Goal: Task Accomplishment & Management: Use online tool/utility

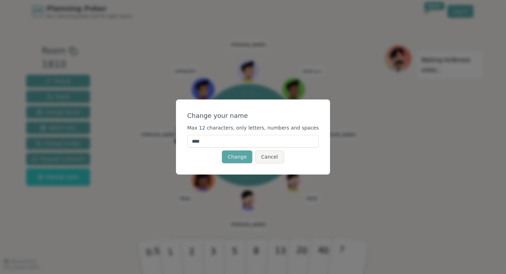
click at [216, 143] on input "****" at bounding box center [253, 141] width 132 height 13
type input "*"
type input "*****"
click at [239, 158] on button "Change" at bounding box center [237, 156] width 30 height 13
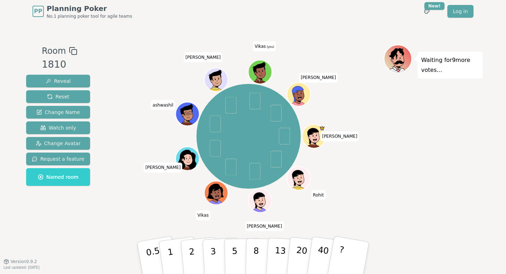
click at [264, 45] on span "Vikas (you)" at bounding box center [264, 46] width 23 height 10
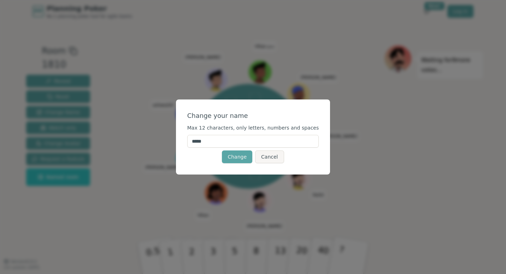
click at [215, 141] on input "*****" at bounding box center [253, 141] width 132 height 13
type input "*"
type input "*****"
click at [237, 153] on button "Change" at bounding box center [237, 156] width 30 height 13
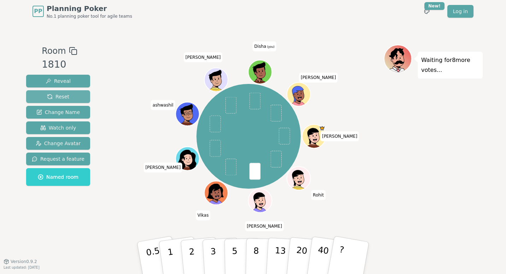
click at [62, 93] on button "Reset" at bounding box center [58, 96] width 64 height 13
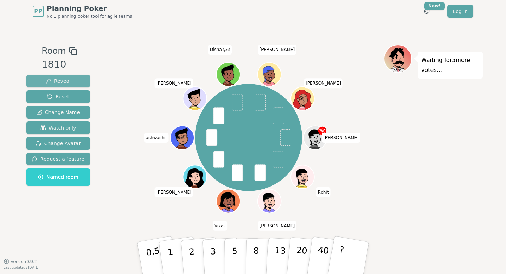
click at [67, 83] on button "Reveal" at bounding box center [58, 81] width 64 height 13
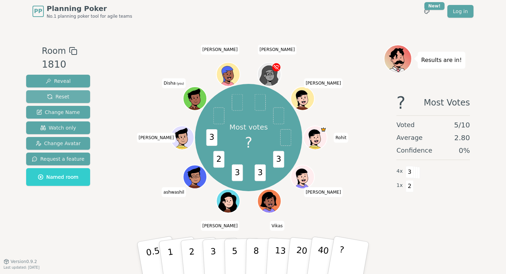
click at [75, 91] on button "Reset" at bounding box center [58, 96] width 64 height 13
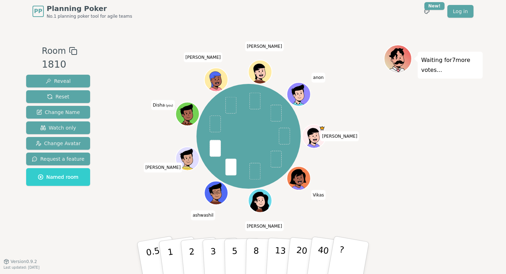
click at [181, 115] on div at bounding box center [188, 121] width 23 height 21
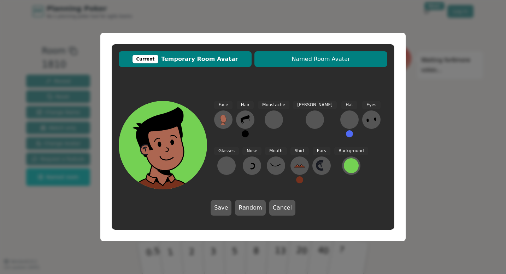
click at [328, 64] on button "Named Room Avatar" at bounding box center [321, 59] width 133 height 16
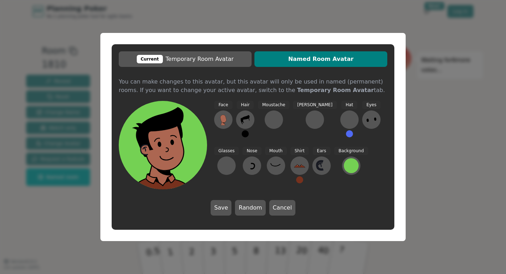
click at [180, 140] on icon at bounding box center [166, 143] width 88 height 10
click at [350, 168] on div "Face Hair Moustache [PERSON_NAME] Hat Eyes Glasses Nose Mouth Shirt Ears Backgr…" at bounding box center [300, 145] width 173 height 88
click at [424, 158] on div "Current Temporary Room Avatar Named Room Avatar You can make changes to this av…" at bounding box center [253, 137] width 506 height 274
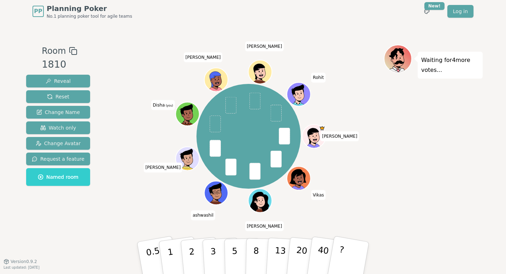
click at [383, 124] on div "[PERSON_NAME] Vikas [PERSON_NAME] [PERSON_NAME] Disha (you) [PERSON_NAME] [PERS…" at bounding box center [248, 136] width 270 height 158
click at [64, 80] on span "Reveal" at bounding box center [58, 80] width 25 height 7
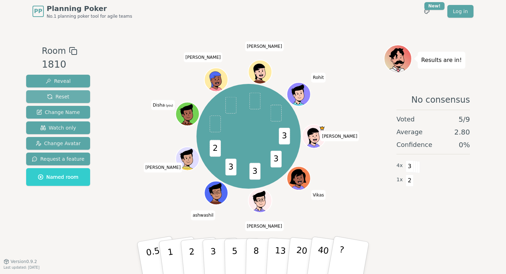
click at [71, 100] on button "Reset" at bounding box center [58, 96] width 64 height 13
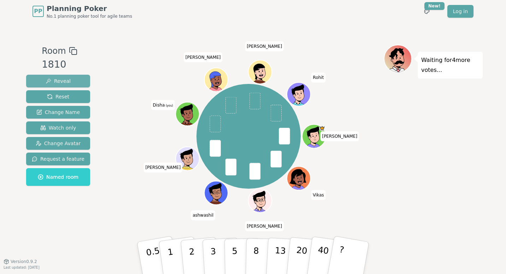
click at [51, 77] on button "Reveal" at bounding box center [58, 81] width 64 height 13
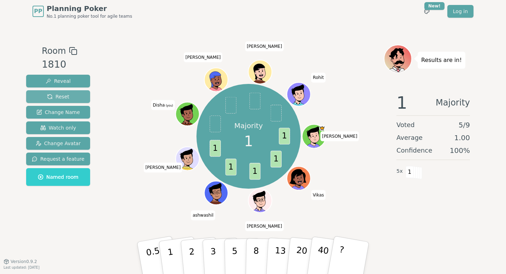
click at [66, 100] on button "Reset" at bounding box center [58, 96] width 64 height 13
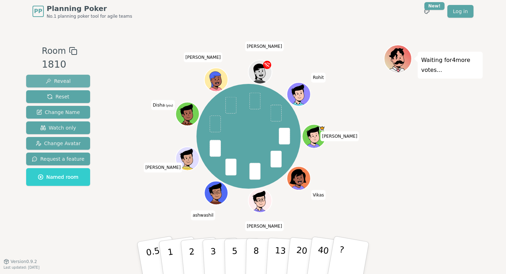
click at [61, 79] on span "Reveal" at bounding box center [58, 80] width 25 height 7
